Goal: Task Accomplishment & Management: Manage account settings

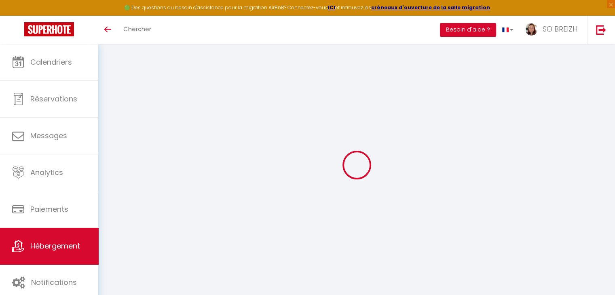
select select
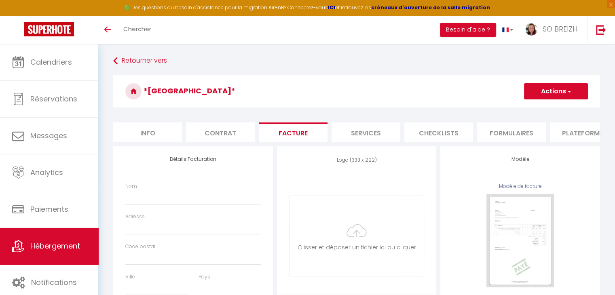
scroll to position [91, 0]
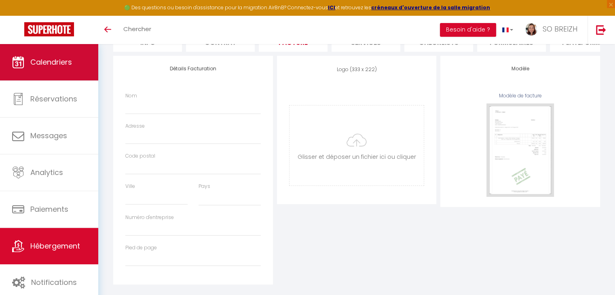
click at [41, 66] on span "Calendriers" at bounding box center [51, 62] width 42 height 10
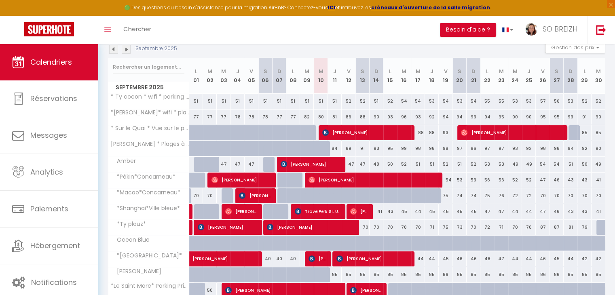
scroll to position [121, 0]
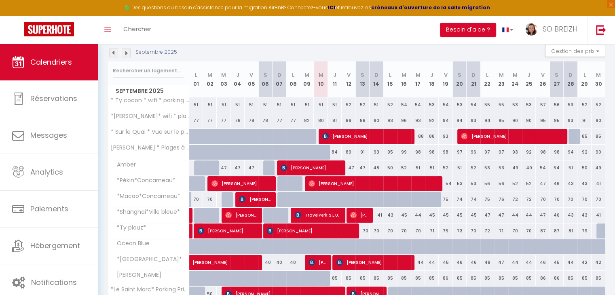
click at [378, 217] on div "41" at bounding box center [376, 215] width 14 height 15
type input "41"
type input "Dim 14 Septembre 2025"
type input "Lun 15 Septembre 2025"
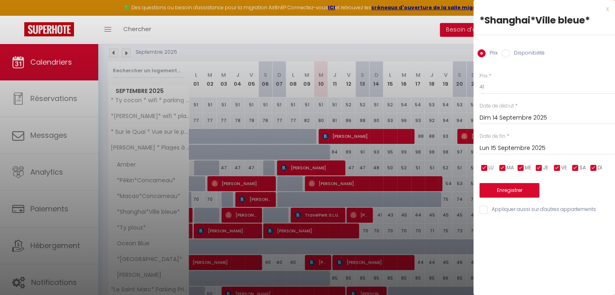
click at [506, 55] on input "Disponibilité" at bounding box center [506, 53] width 8 height 8
radio input "true"
radio input "false"
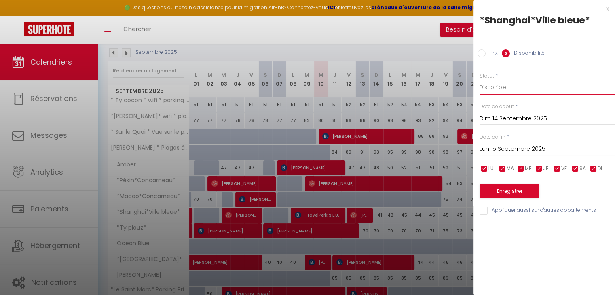
click at [498, 88] on select "Disponible Indisponible" at bounding box center [546, 87] width 135 height 15
select select "0"
click at [479, 80] on select "Disponible Indisponible" at bounding box center [546, 87] width 135 height 15
click at [508, 193] on button "Enregistrer" at bounding box center [509, 191] width 60 height 15
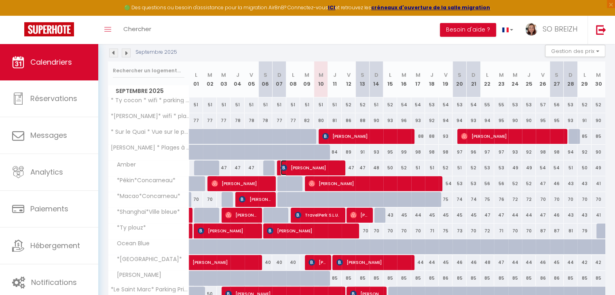
click at [313, 171] on span "[PERSON_NAME]" at bounding box center [310, 167] width 59 height 15
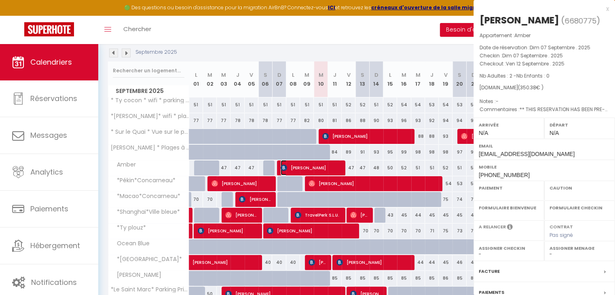
select select "OK"
select select "KO"
select select "0"
select select "1"
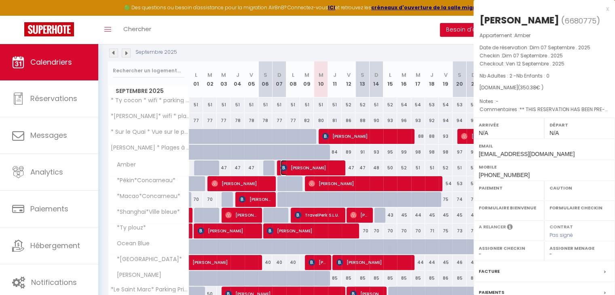
select select
select select "25704"
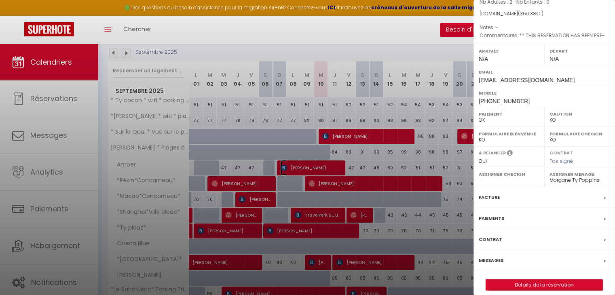
scroll to position [80, 0]
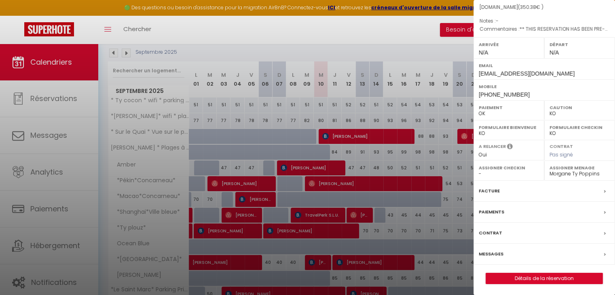
click at [496, 209] on label "Paiements" at bounding box center [491, 212] width 25 height 8
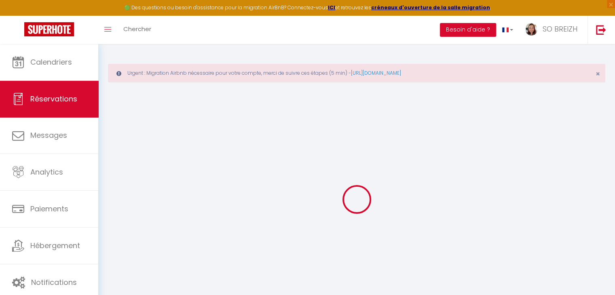
select select "0"
select select
checkbox input "false"
type textarea "** THIS RESERVATION HAS BEEN PRE-PAID ** I am travelling for business and I may…"
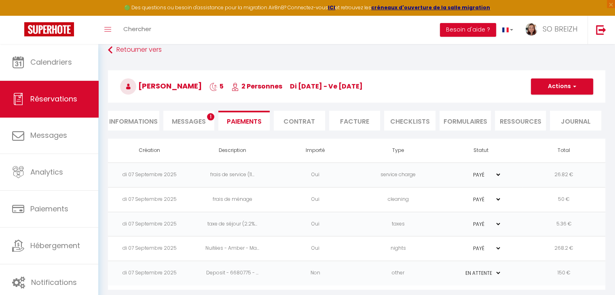
scroll to position [47, 0]
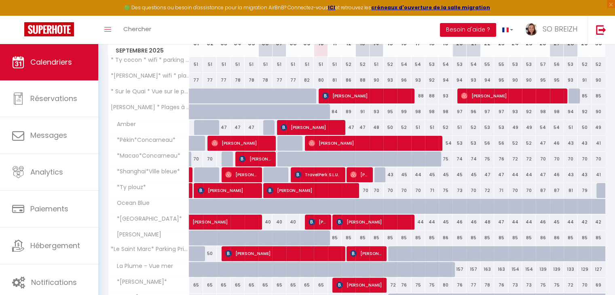
scroll to position [202, 0]
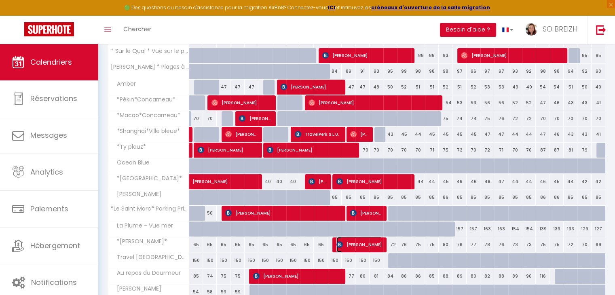
click at [361, 243] on span "[PERSON_NAME]" at bounding box center [359, 244] width 46 height 15
select select "OK"
select select "0"
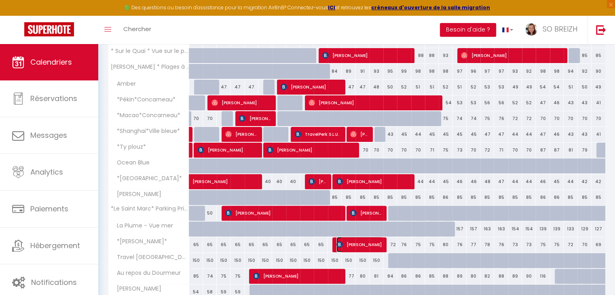
select select "1"
select select
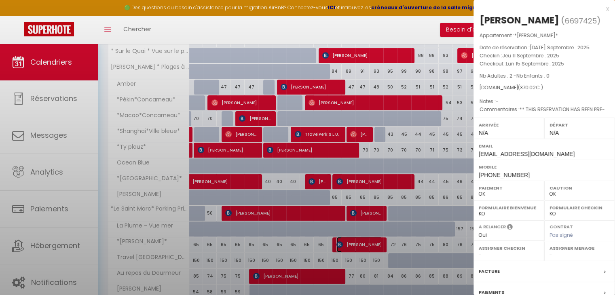
select select "44409"
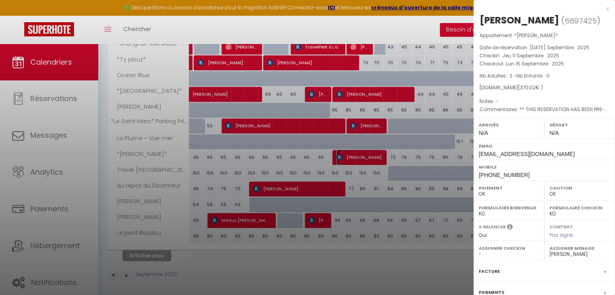
scroll to position [81, 0]
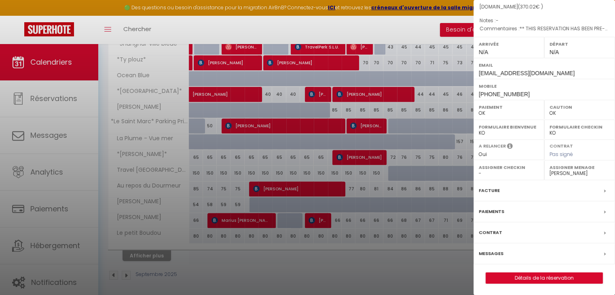
click at [497, 216] on label "Paiements" at bounding box center [491, 211] width 25 height 8
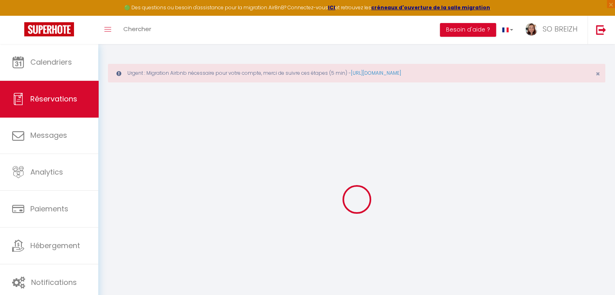
select select
checkbox input "false"
type textarea "** THIS RESERVATION HAS BEEN PRE-PAID ** BOOKING NOTE : Payment charge is EUR 5…"
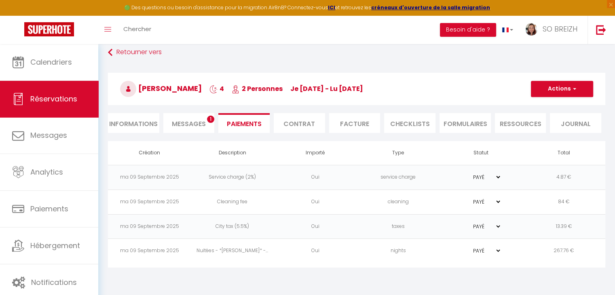
scroll to position [44, 0]
